Goal: Information Seeking & Learning: Learn about a topic

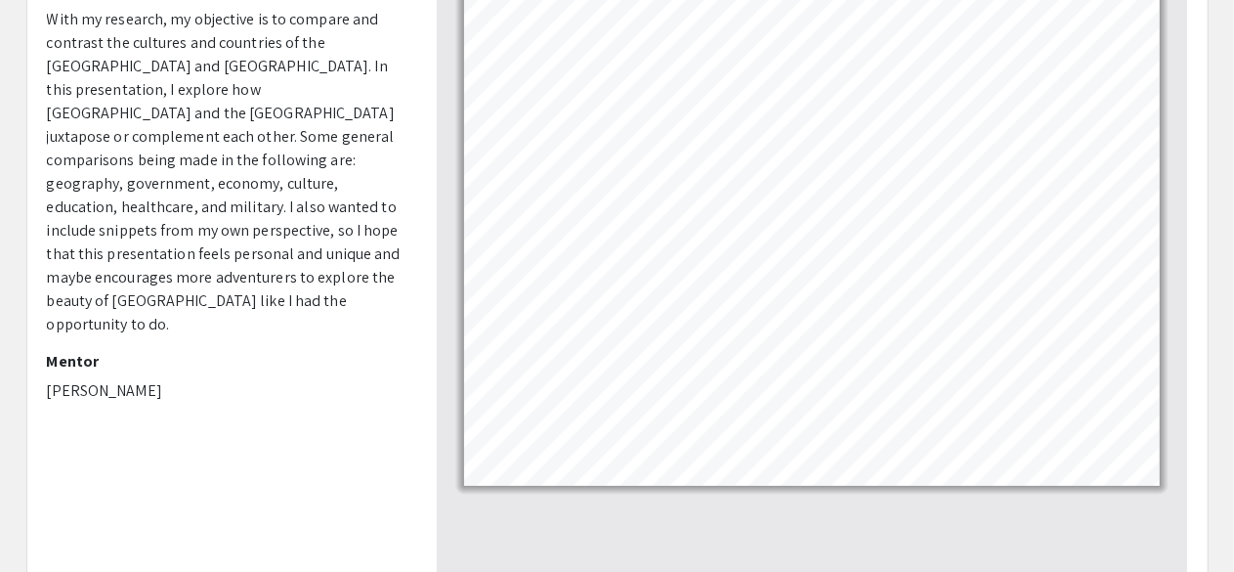
click at [294, 32] on p "With my research, my objective is to compare and contrast the cultures and coun…" at bounding box center [227, 172] width 361 height 328
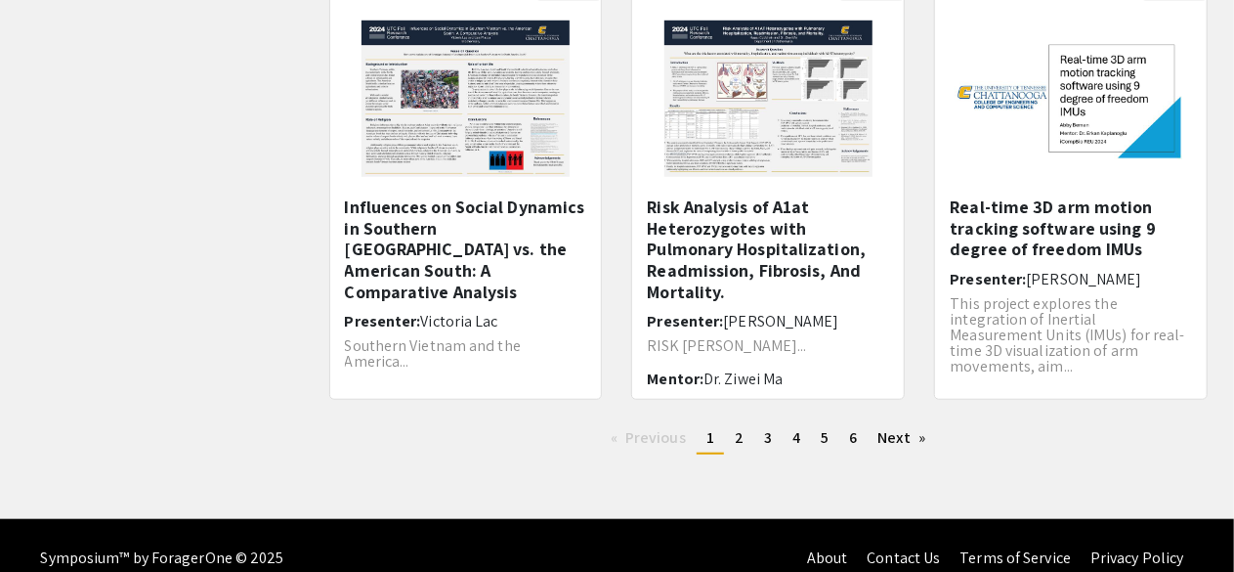
scroll to position [704, 0]
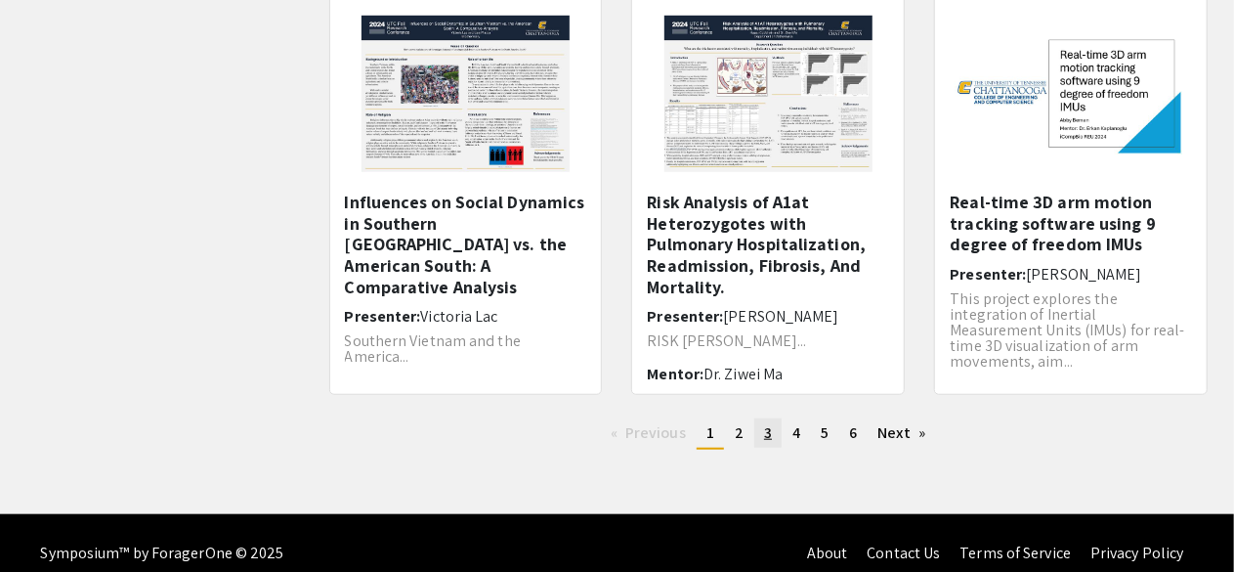
click at [780, 440] on link "page 3" at bounding box center [767, 432] width 27 height 29
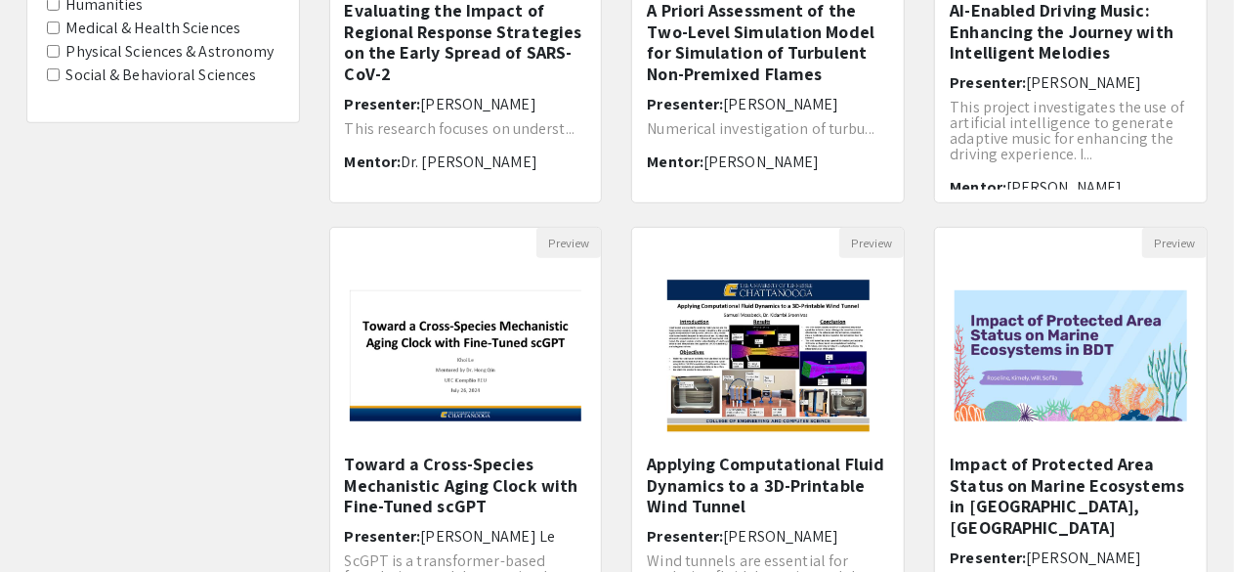
scroll to position [707, 0]
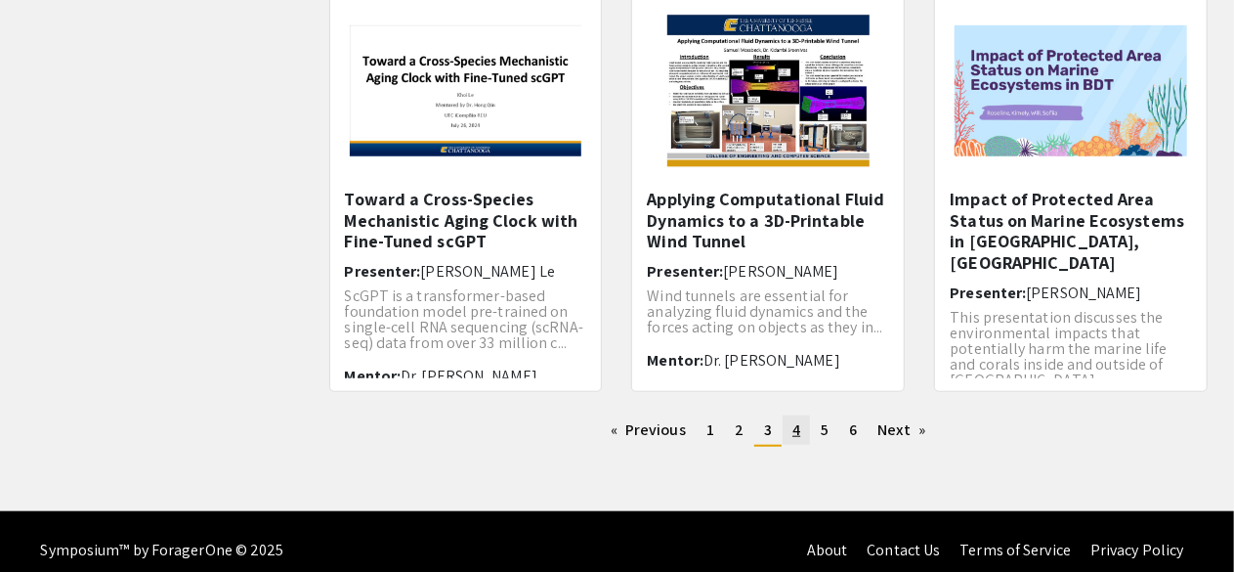
click at [789, 427] on link "page 4" at bounding box center [796, 429] width 27 height 29
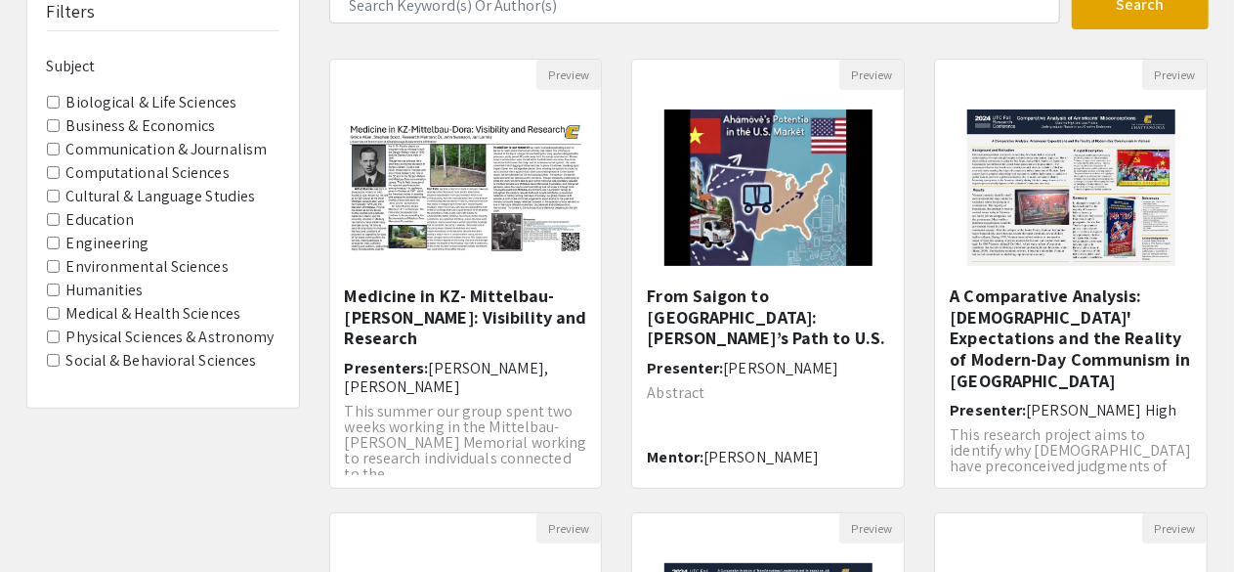
scroll to position [723, 0]
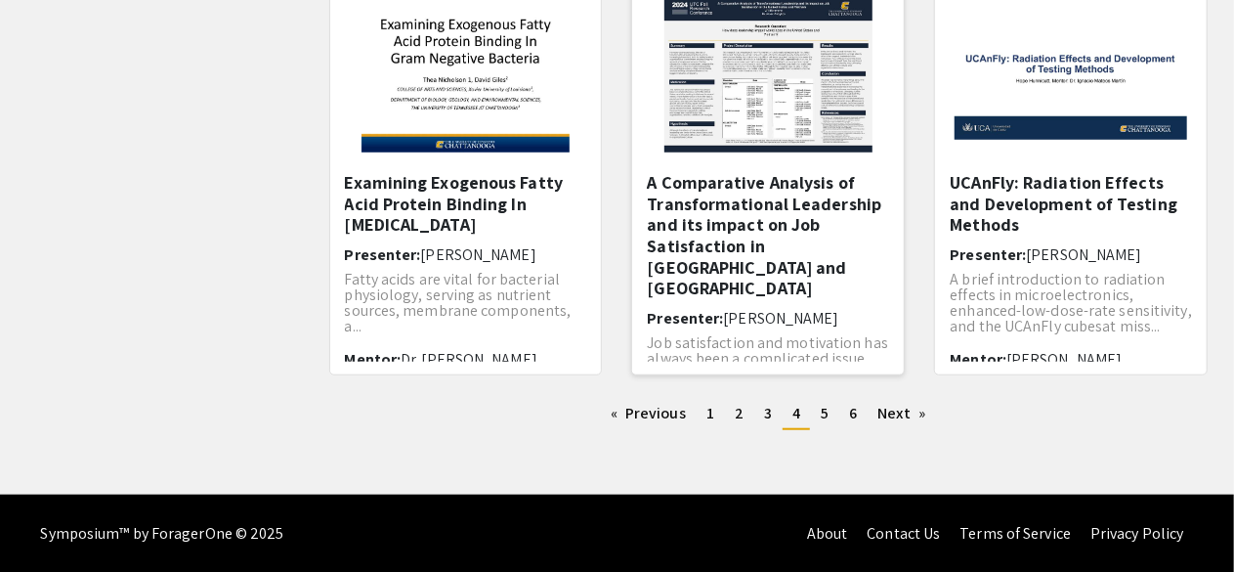
click at [756, 203] on h5 "A Comparative Analysis of Transformational Leadership and its impact on Job Sat…" at bounding box center [768, 235] width 242 height 127
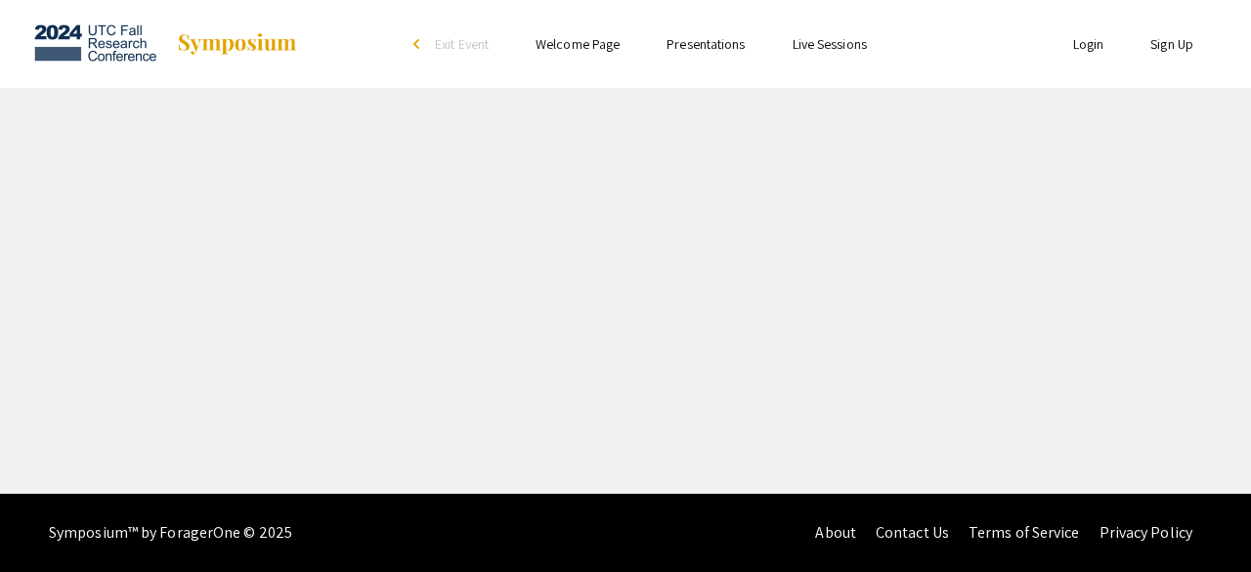
select select "custom"
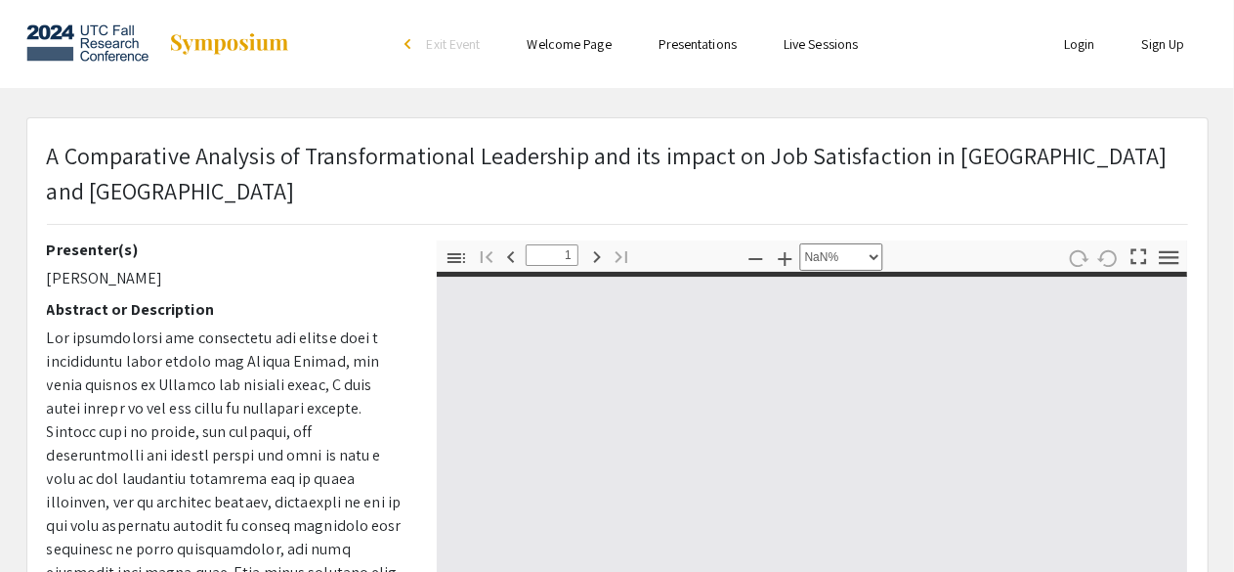
type input "0"
select select "custom"
type input "1"
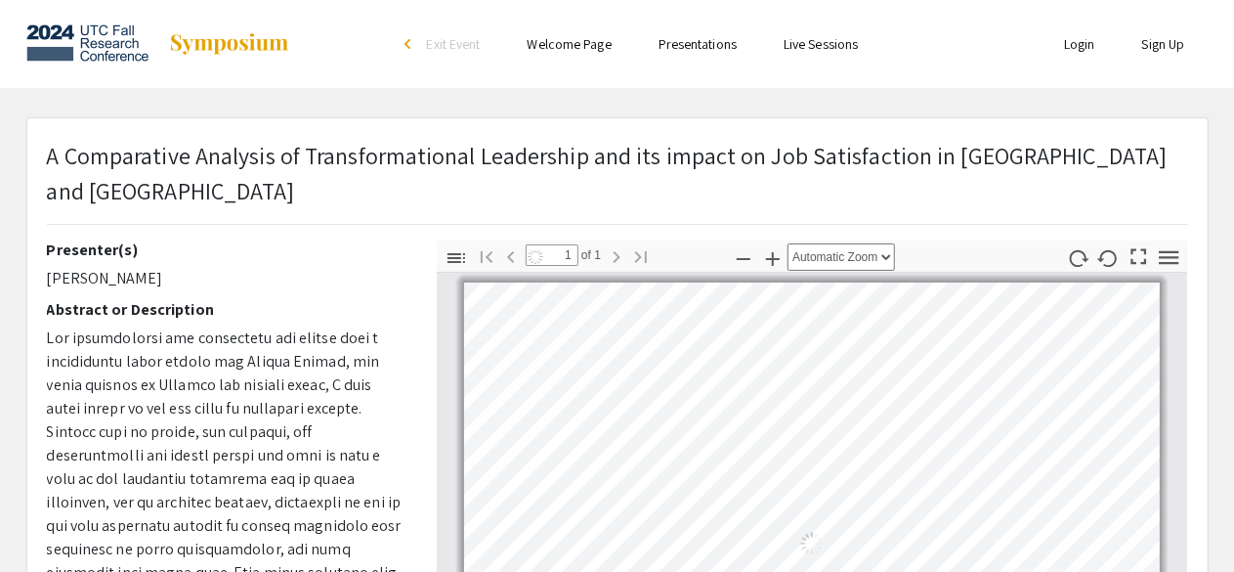
select select "auto"
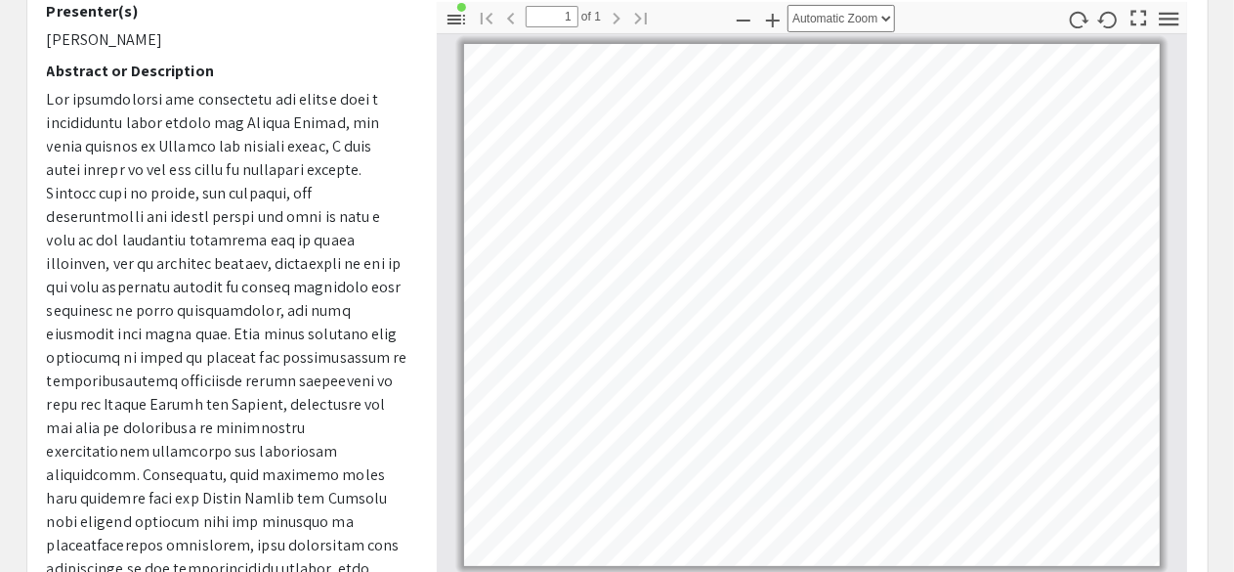
scroll to position [276, 0]
